Goal: Information Seeking & Learning: Learn about a topic

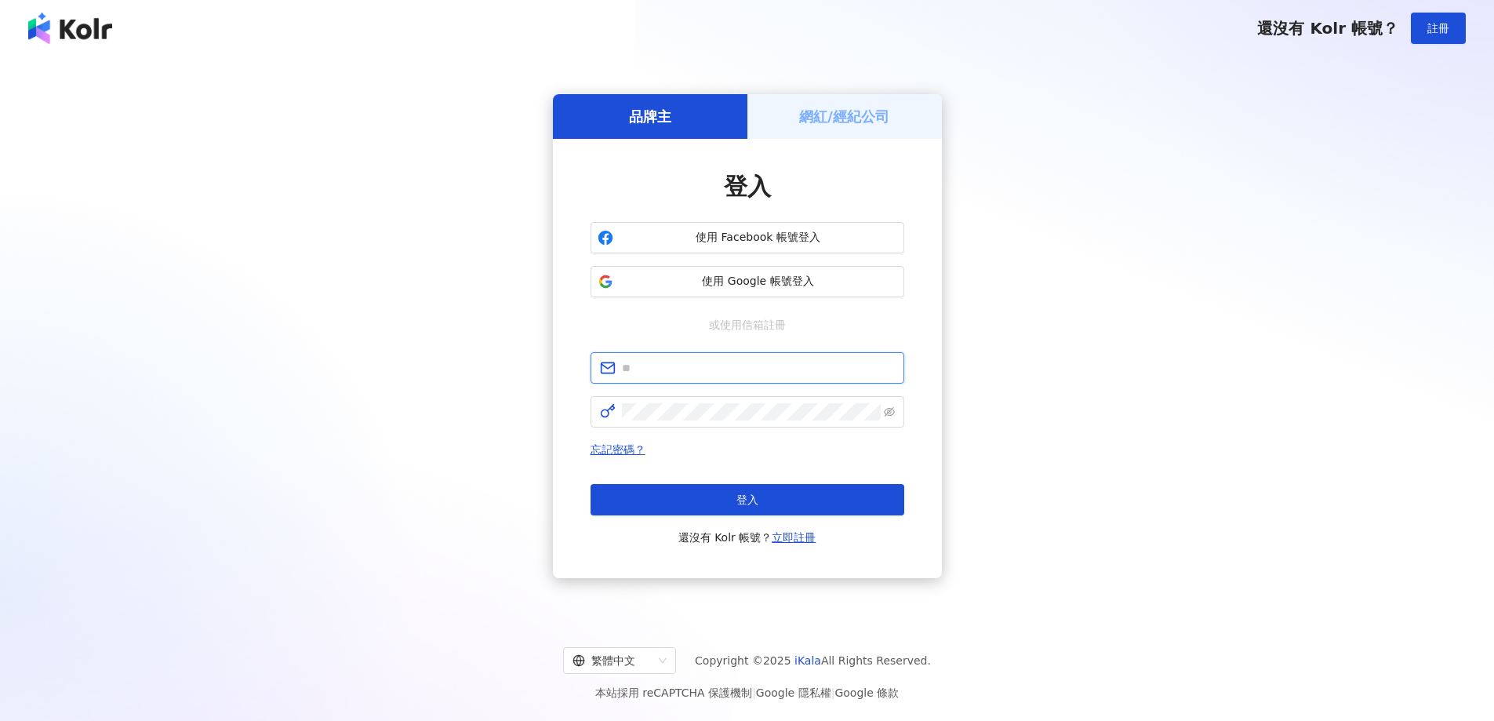
click at [674, 365] on input "text" at bounding box center [758, 367] width 273 height 17
type input "**********"
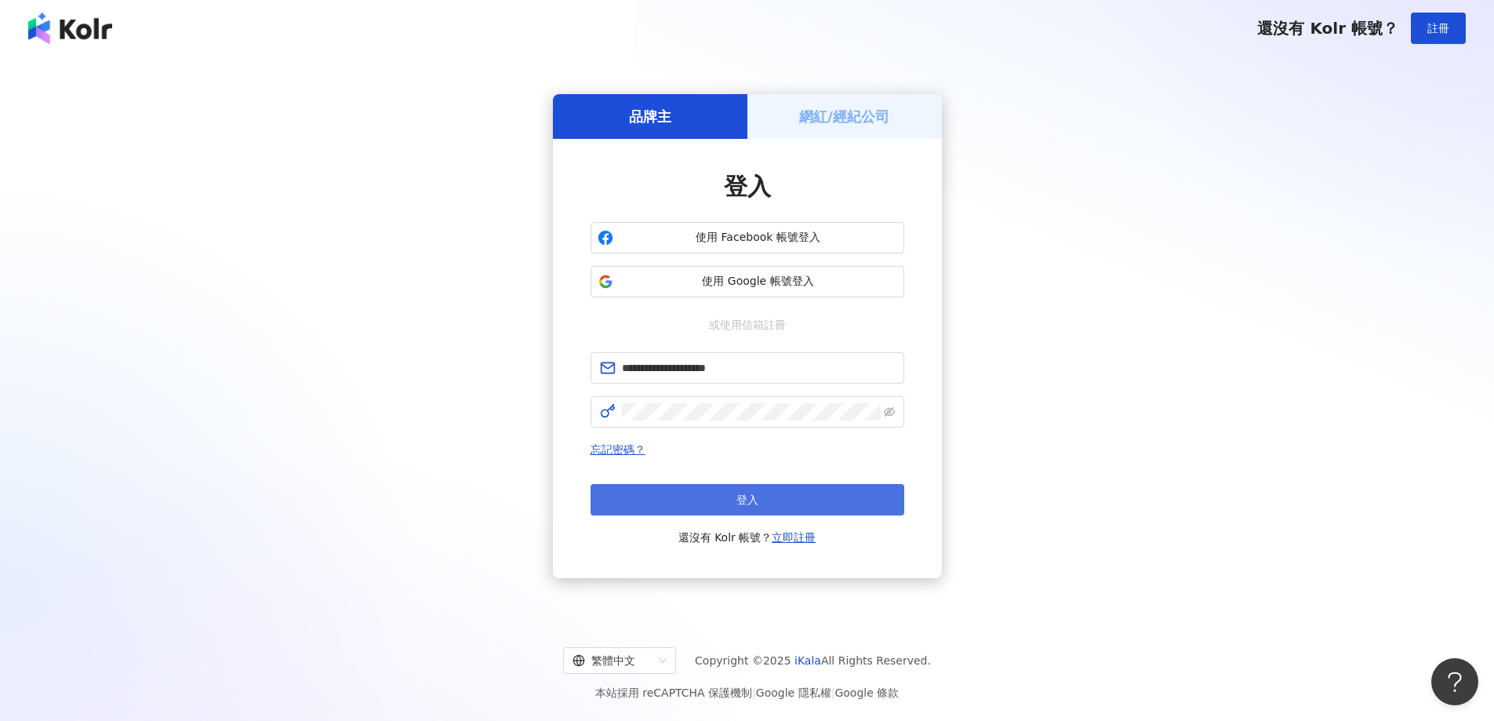
click at [728, 489] on button "登入" at bounding box center [747, 499] width 314 height 31
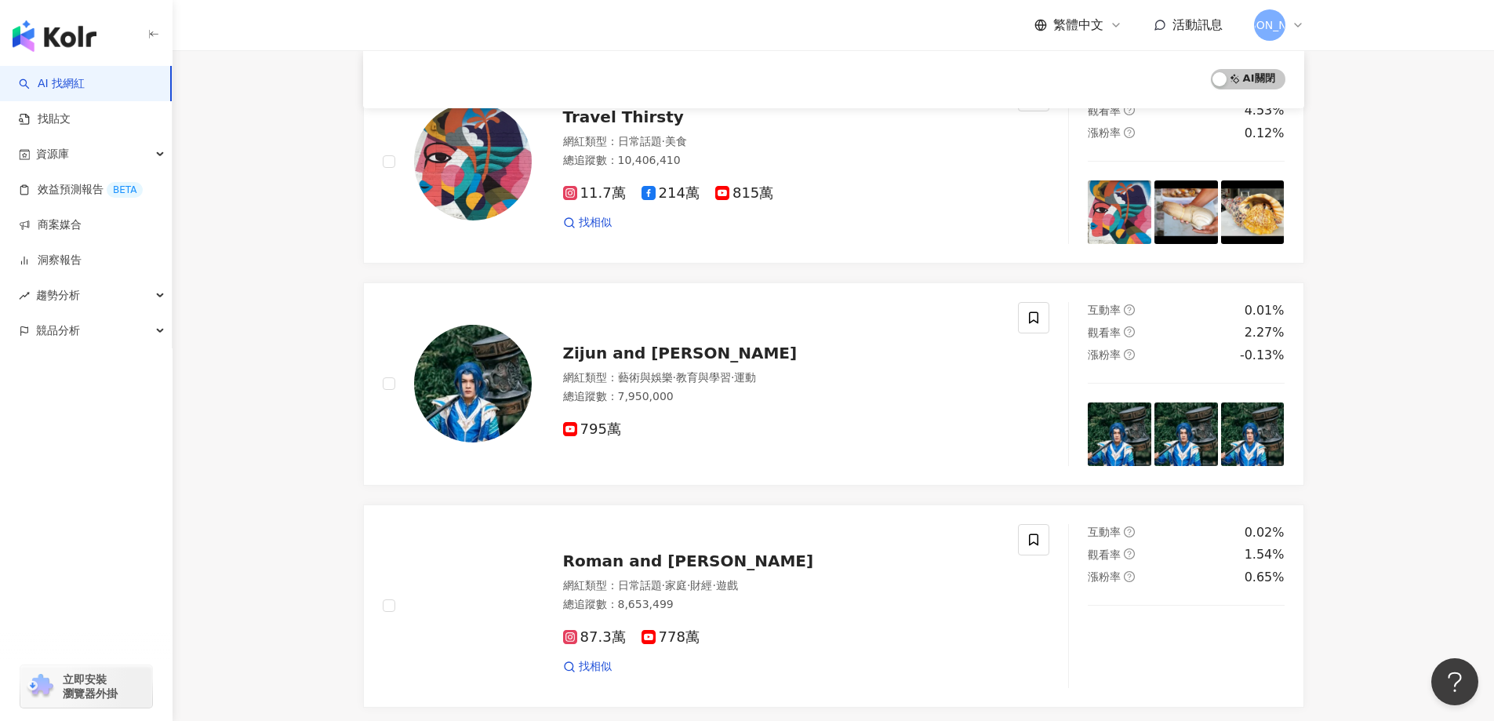
scroll to position [1093, 0]
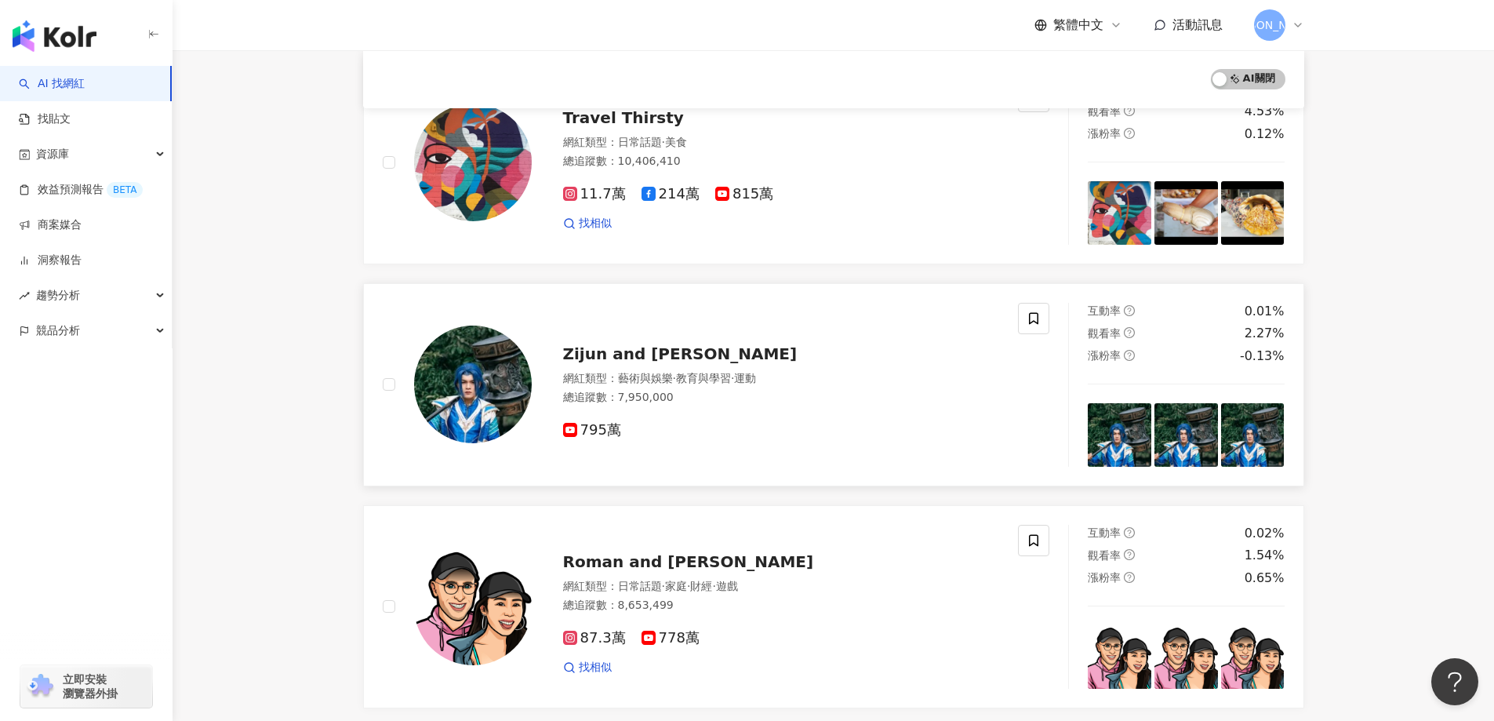
click at [663, 351] on span "Zijun and Tang San" at bounding box center [680, 353] width 234 height 19
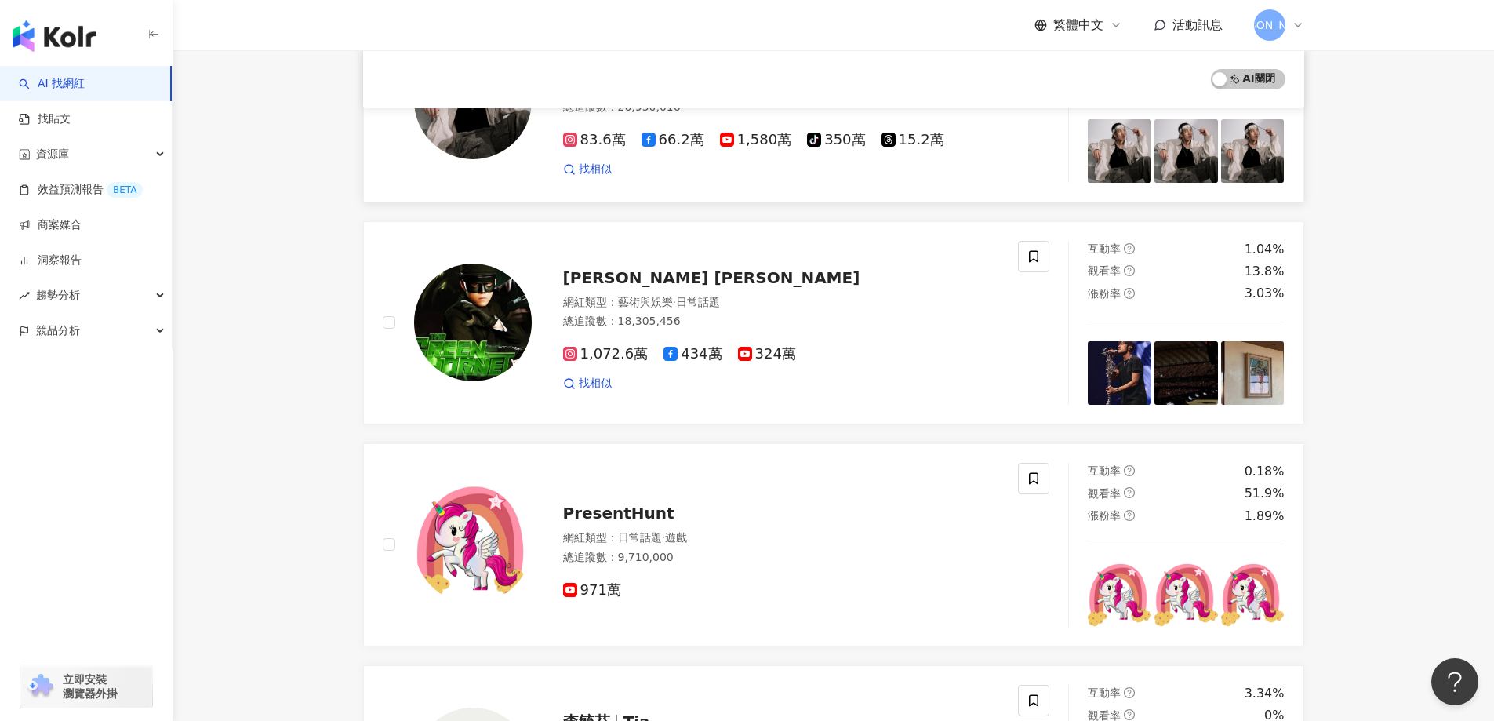
scroll to position [0, 0]
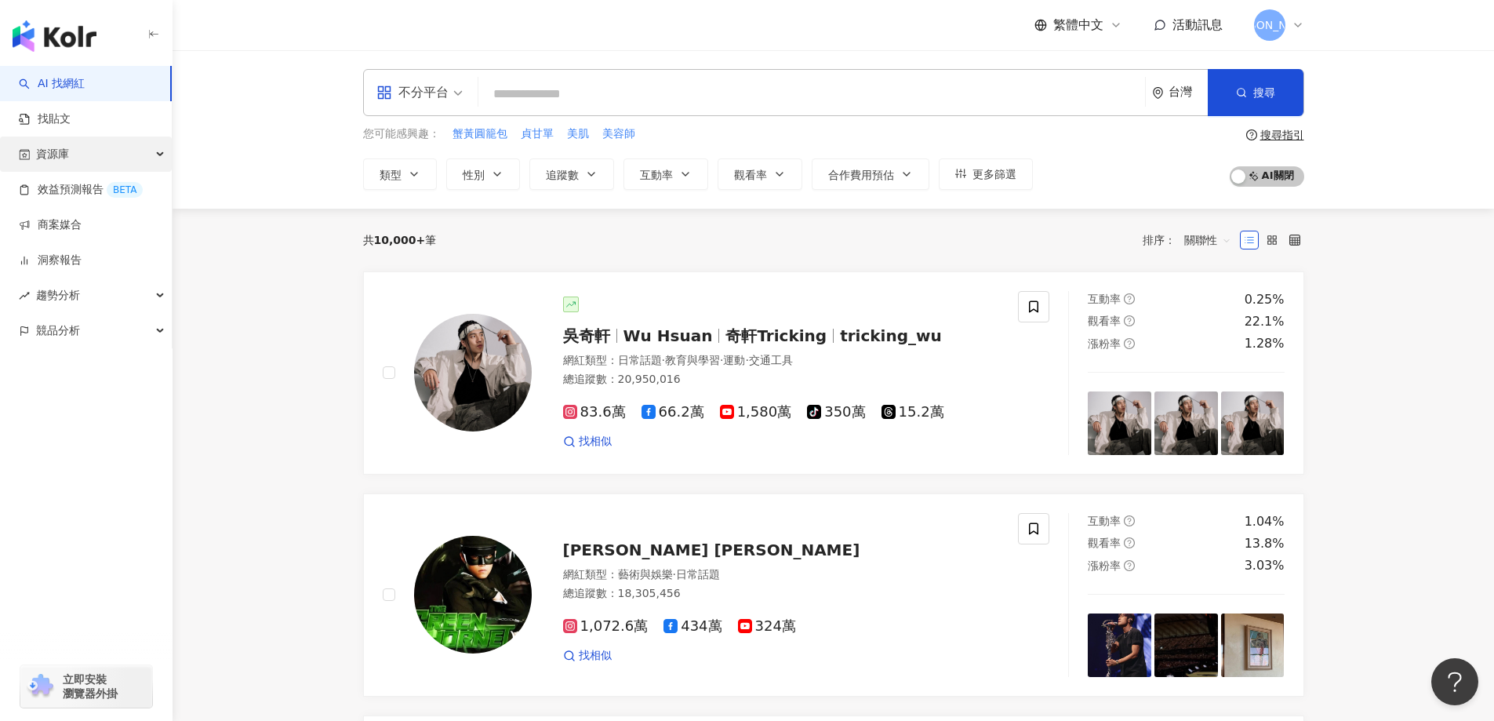
click at [95, 163] on div "資源庫" at bounding box center [86, 153] width 172 height 35
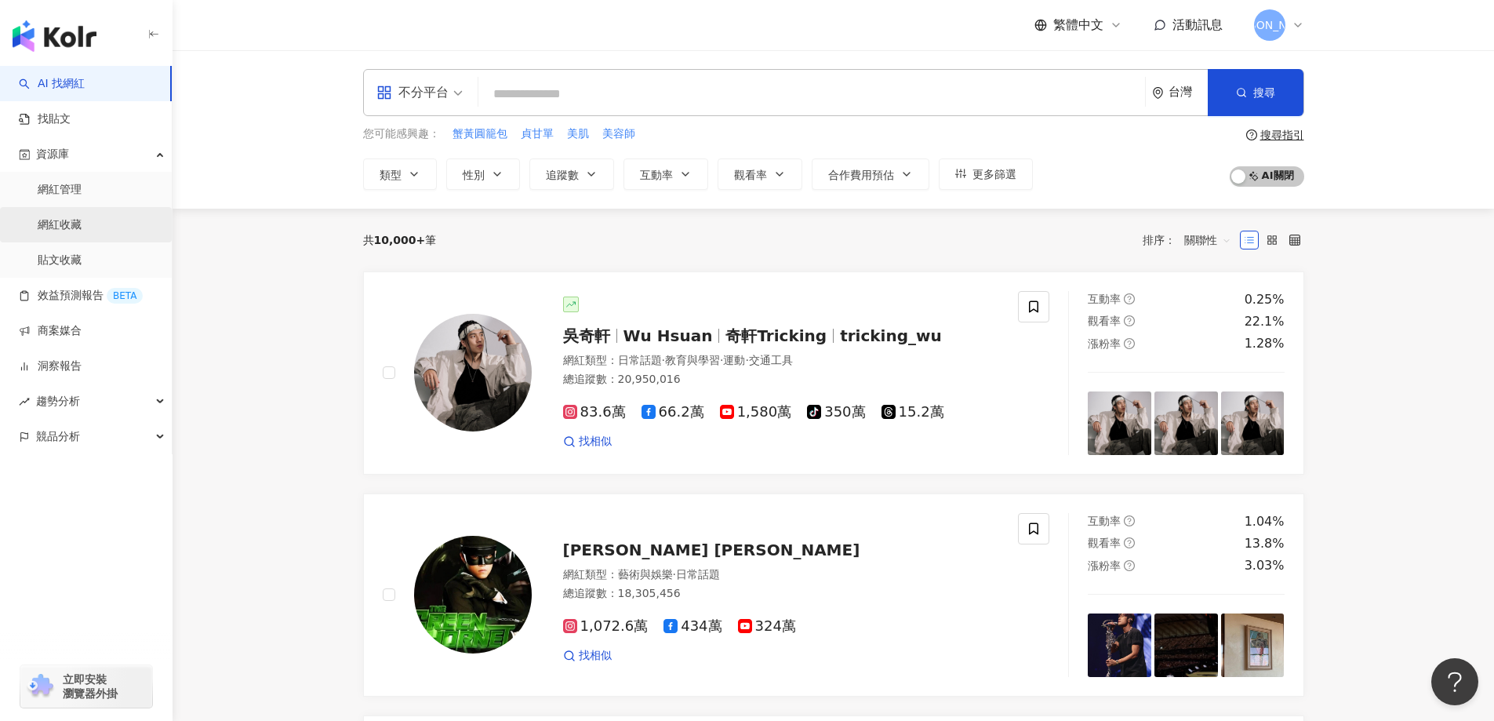
click at [75, 223] on link "網紅收藏" at bounding box center [60, 225] width 44 height 16
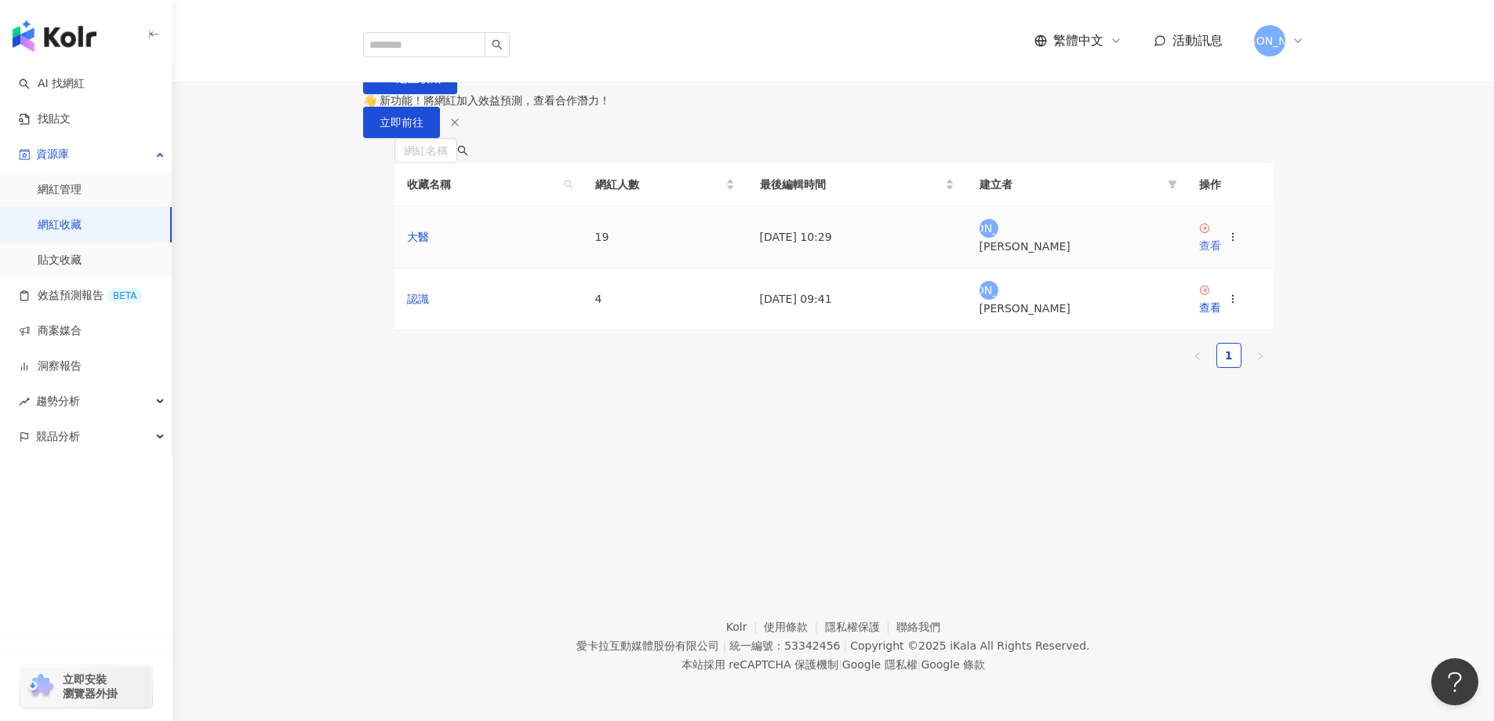
click at [1216, 254] on div "查看" at bounding box center [1210, 245] width 22 height 17
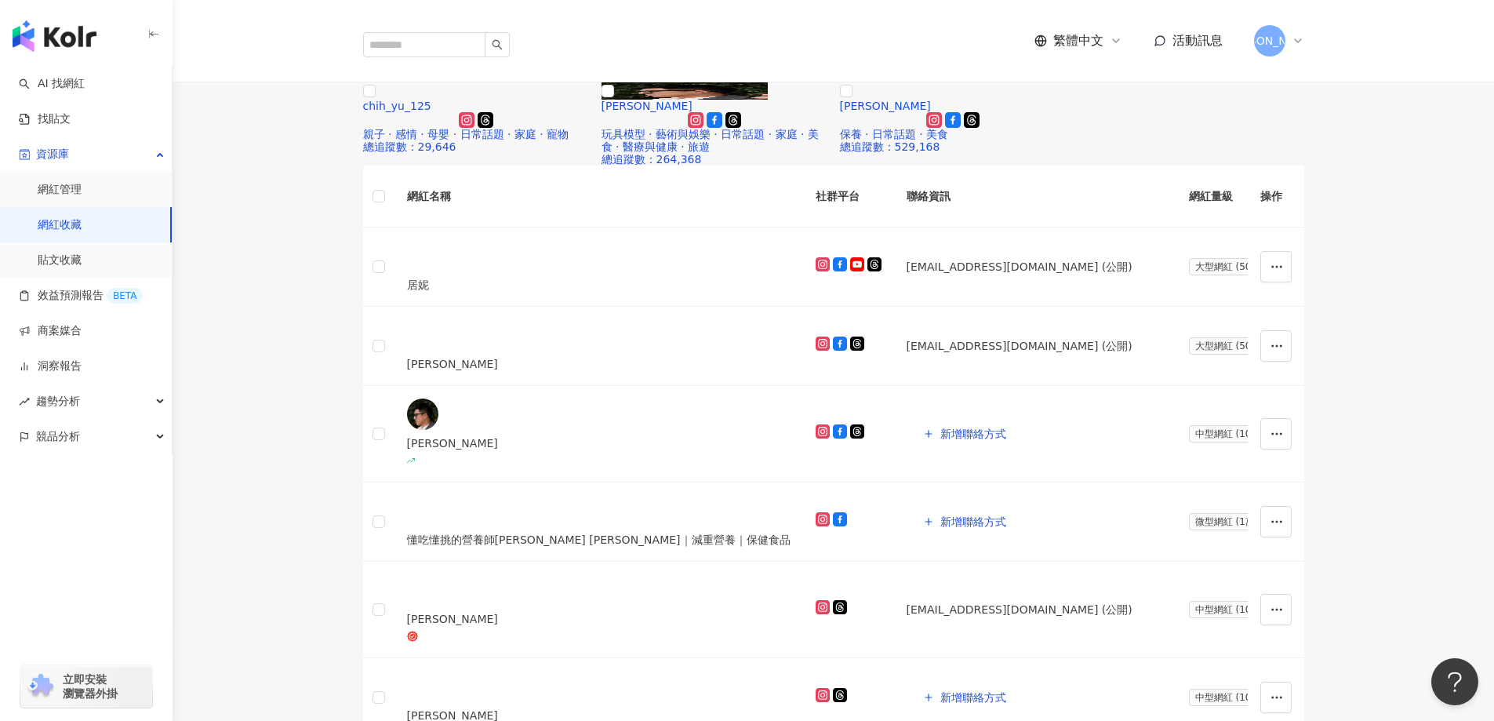
scroll to position [177, 0]
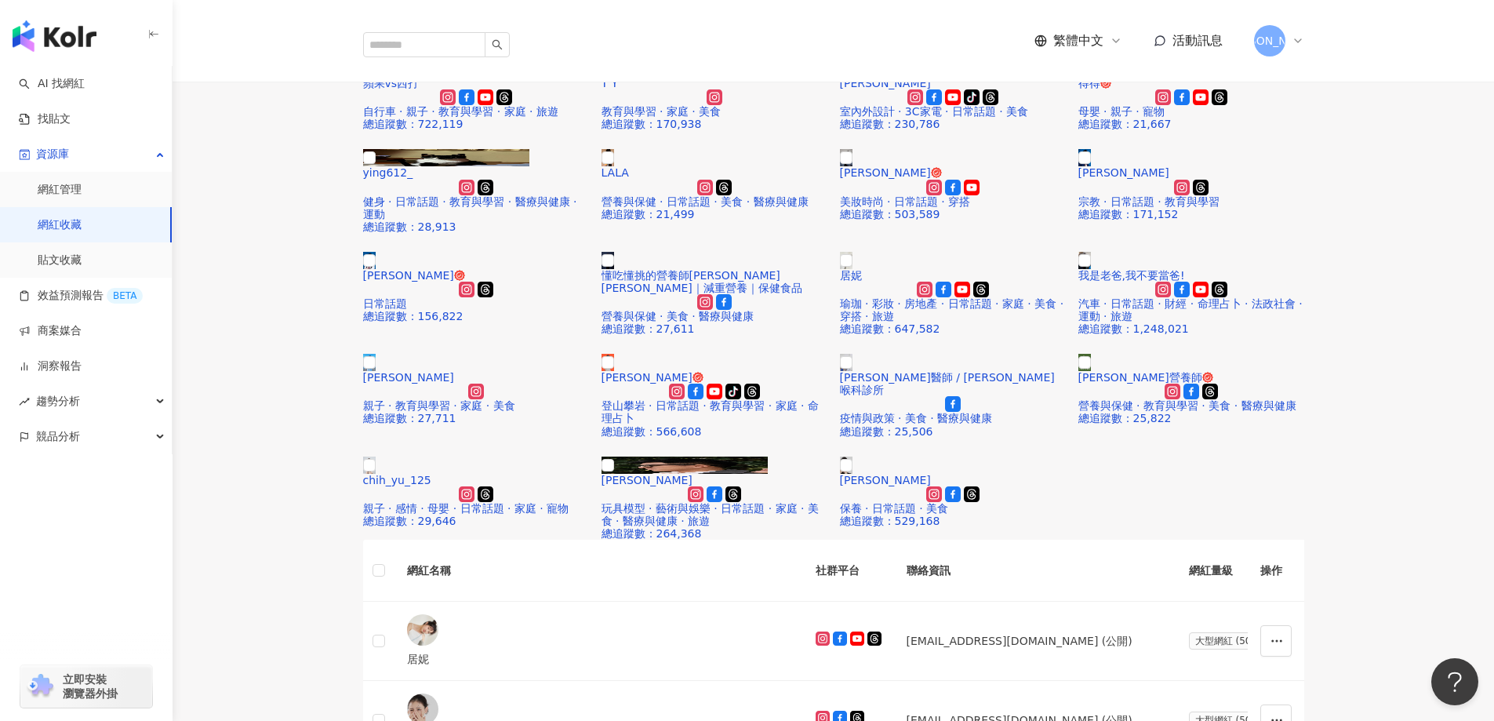
click at [271, 391] on div "蘋果vs西打 自行車 · 親子 · 教育與學習 · 家庭 · 旅遊 總追蹤數 ： 722,119 T Y 教育與學習 · 家庭 · 美食 總追蹤數 ： 170…" at bounding box center [833, 300] width 1321 height 480
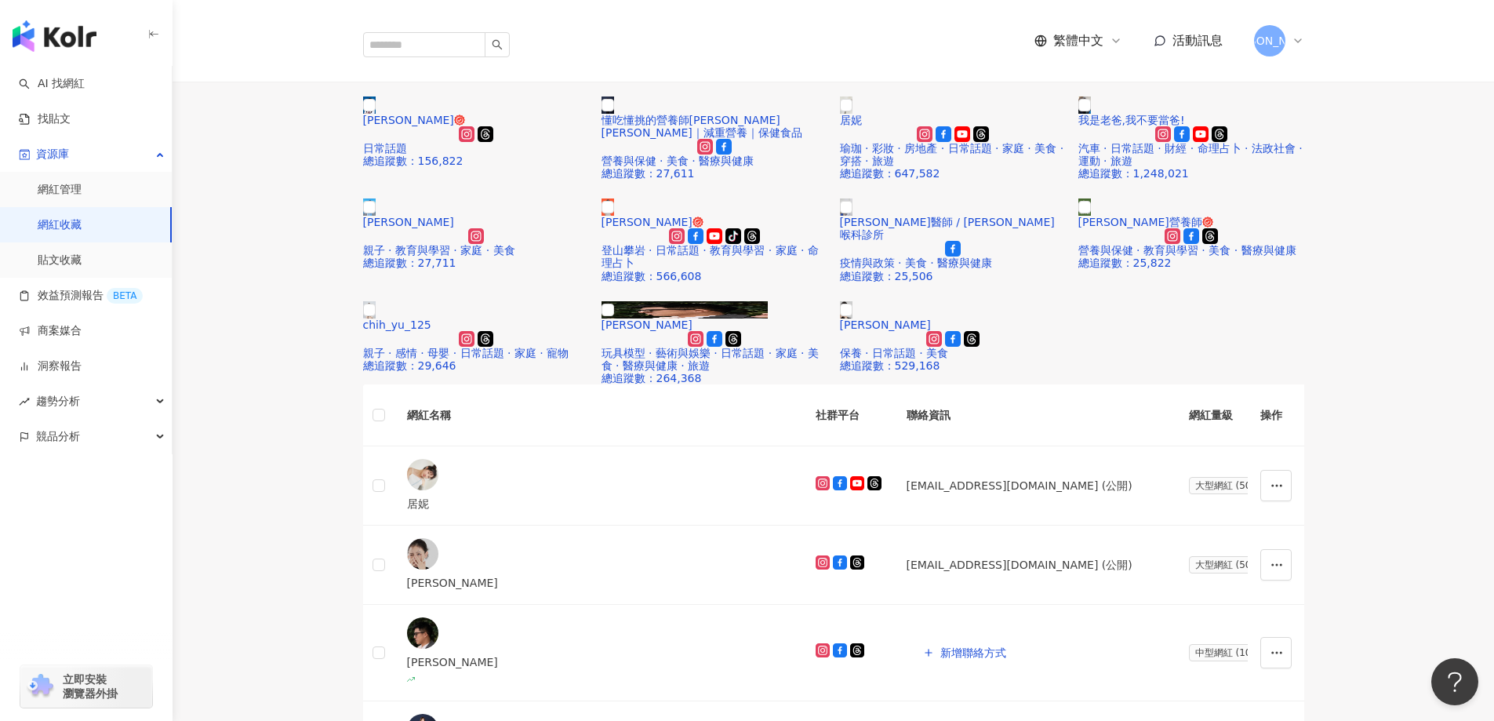
scroll to position [334, 0]
click at [645, 17] on img at bounding box center [639, 8] width 13 height 17
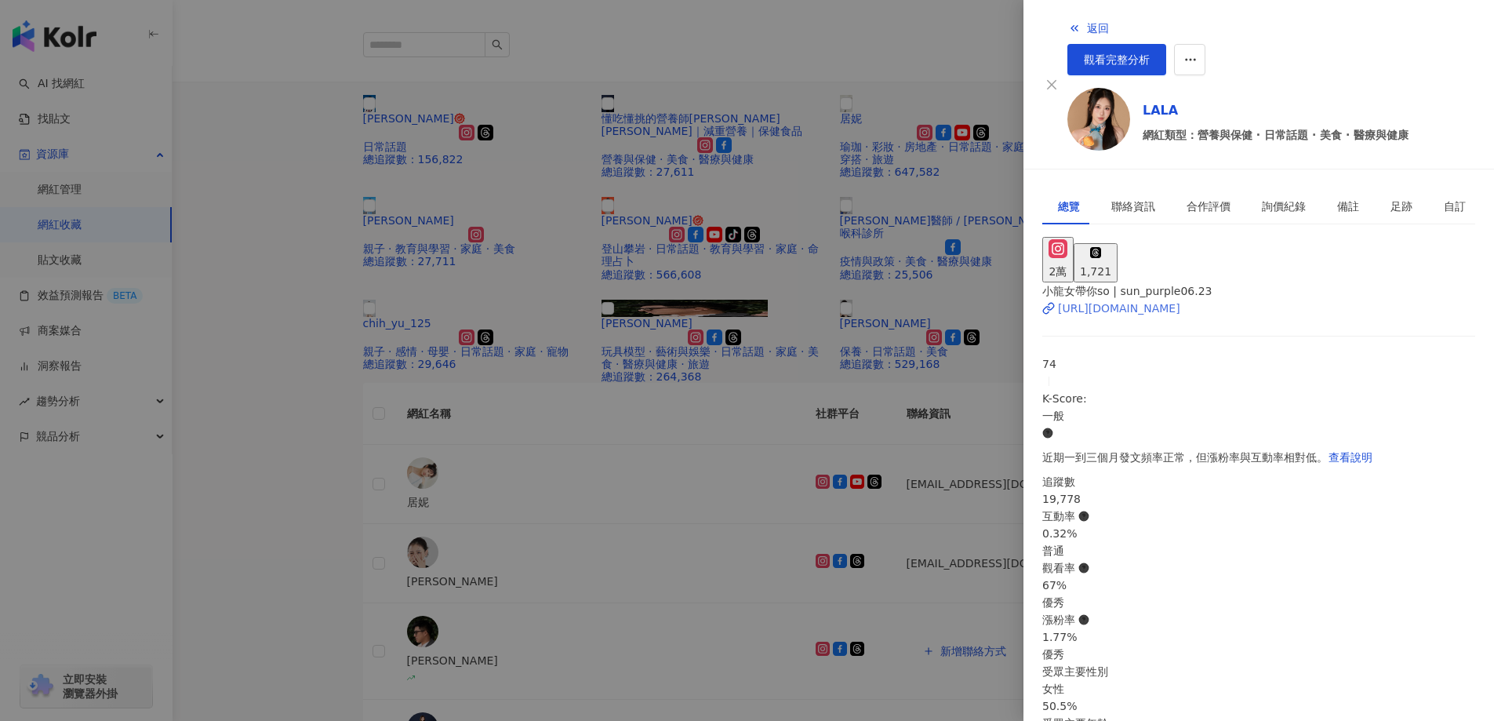
click at [1157, 300] on div "https://www.instagram.com/sun_purple06.23/" at bounding box center [1119, 308] width 122 height 17
click at [1166, 44] on link "觀看完整分析" at bounding box center [1116, 59] width 99 height 31
click at [223, 249] on div at bounding box center [747, 360] width 1494 height 721
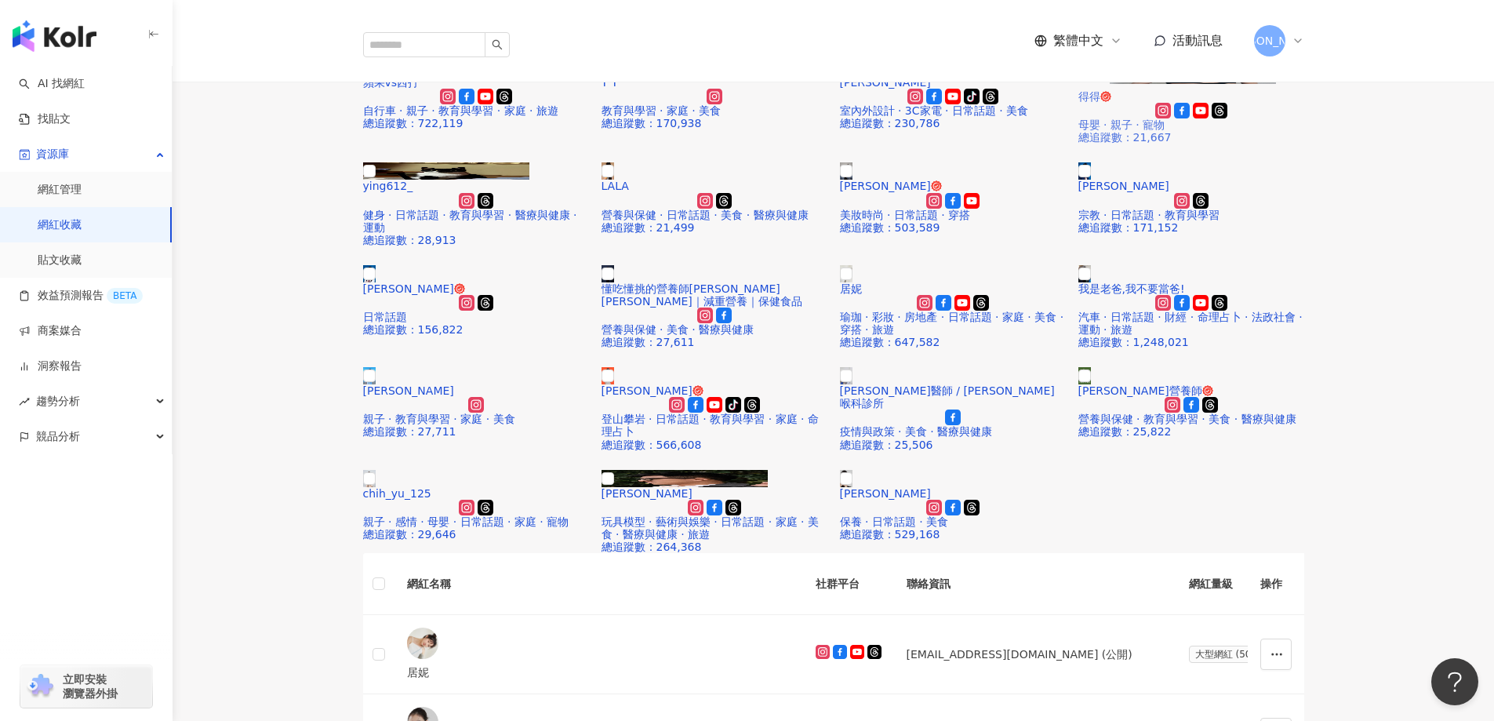
scroll to position [177, 0]
click at [1208, 85] on img at bounding box center [1193, 75] width 166 height 17
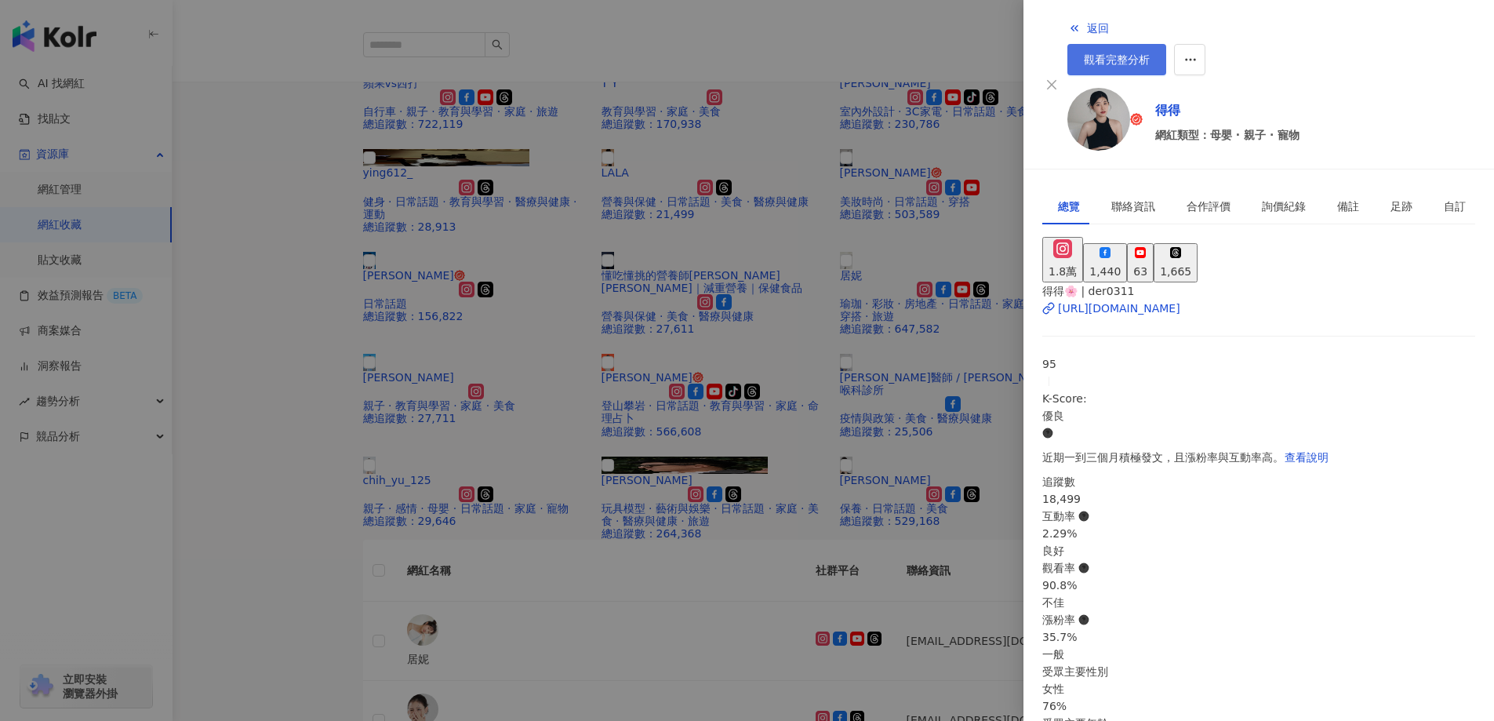
click at [1150, 53] on span "觀看完整分析" at bounding box center [1117, 59] width 66 height 13
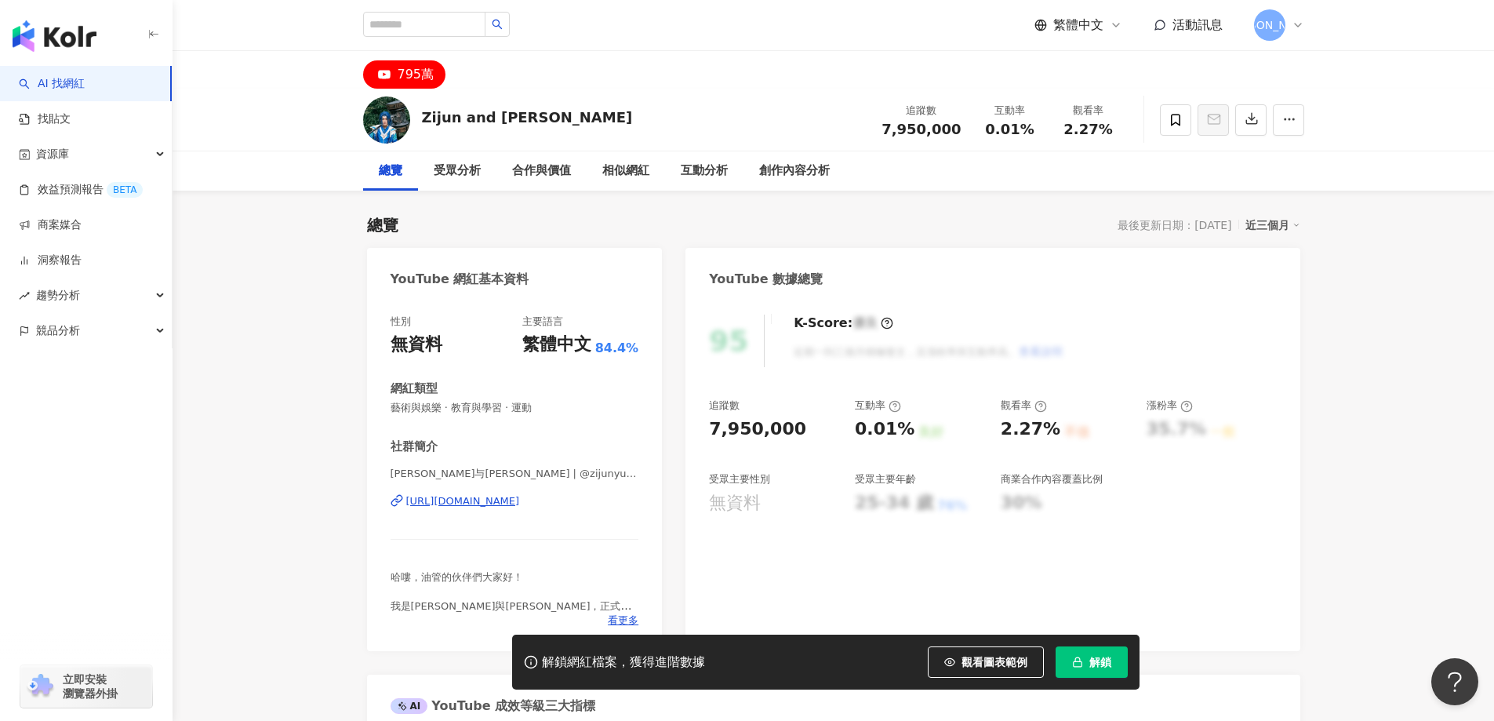
click at [506, 503] on div "https://www.youtube.com/channel/UC6ik7KPV5oL914e4LkpQMpA" at bounding box center [463, 501] width 114 height 14
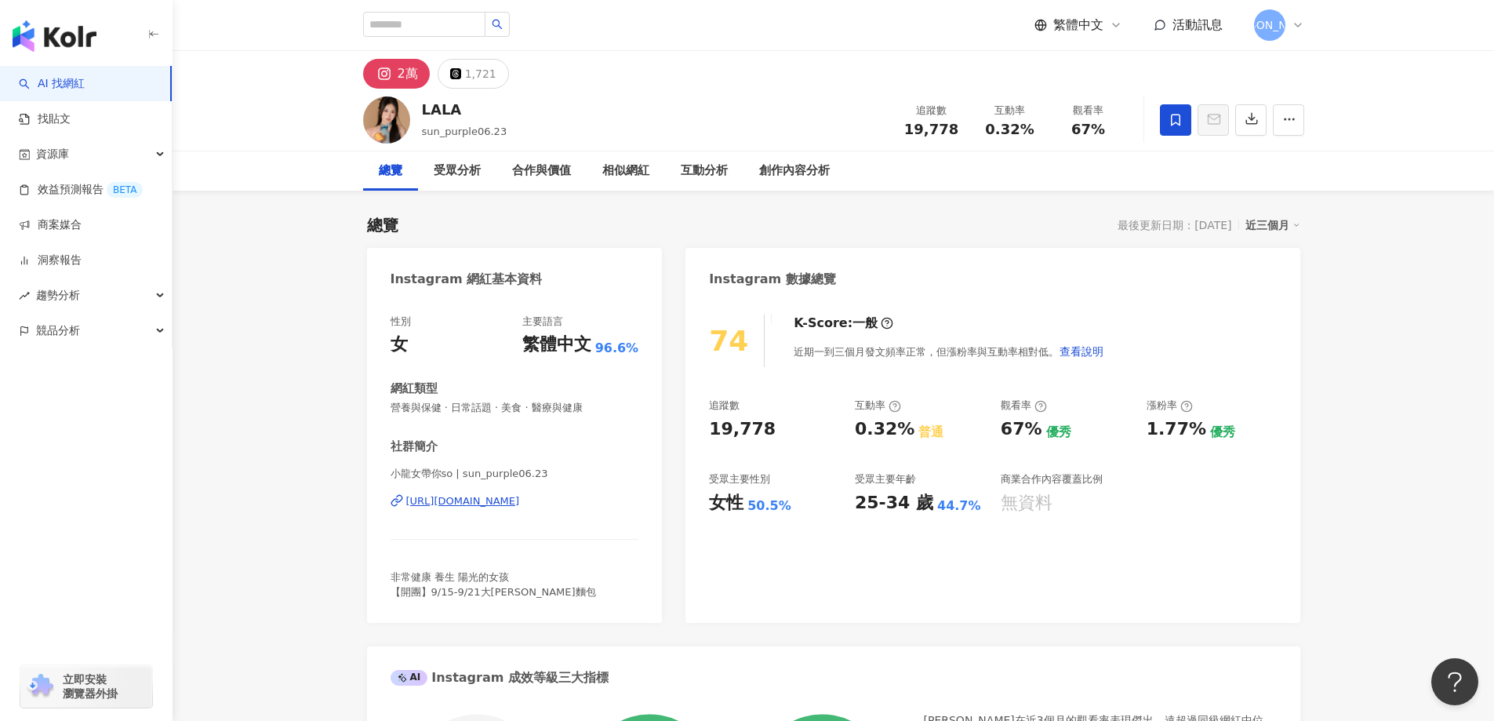
drag, startPoint x: 285, startPoint y: 271, endPoint x: 303, endPoint y: 243, distance: 32.4
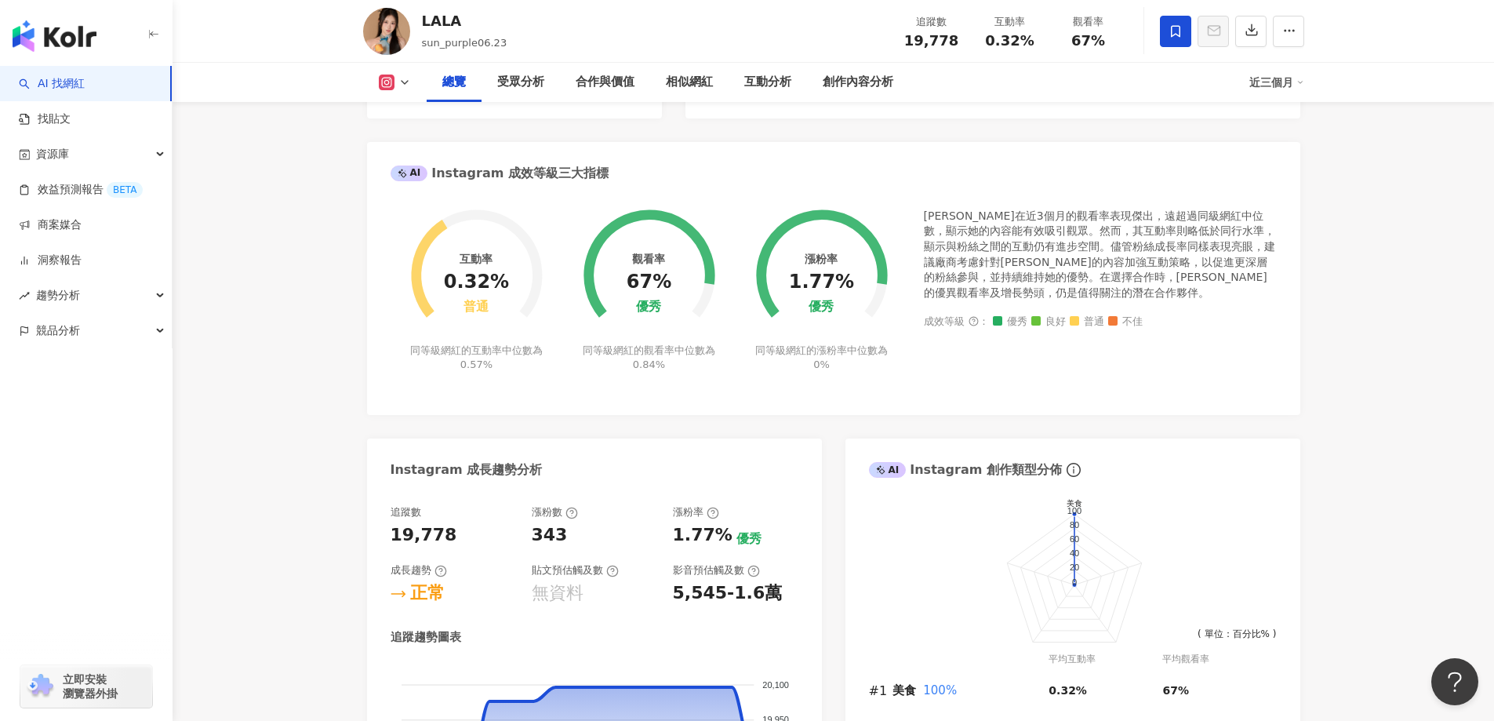
scroll to position [784, 0]
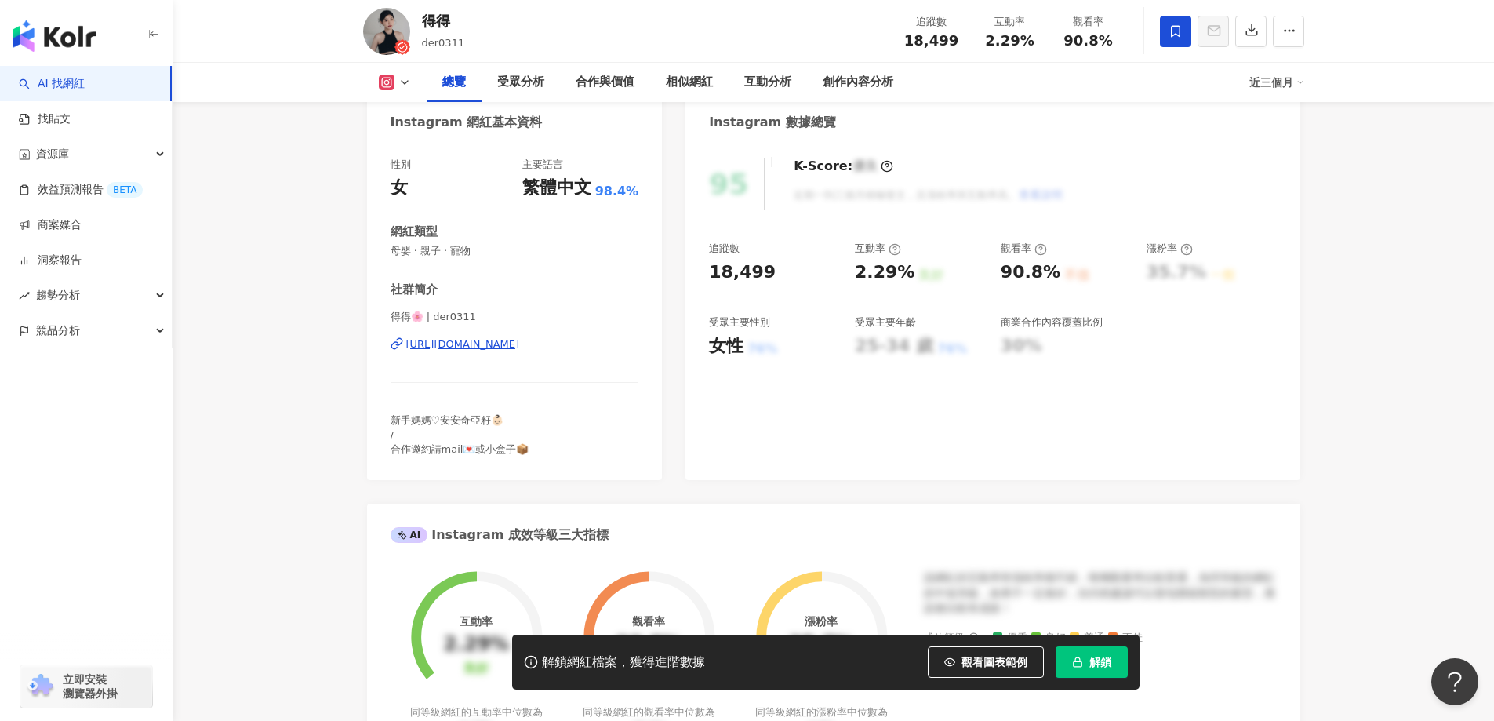
click at [497, 349] on div "[URL][DOMAIN_NAME]" at bounding box center [463, 344] width 114 height 14
